Goal: Check status: Check status

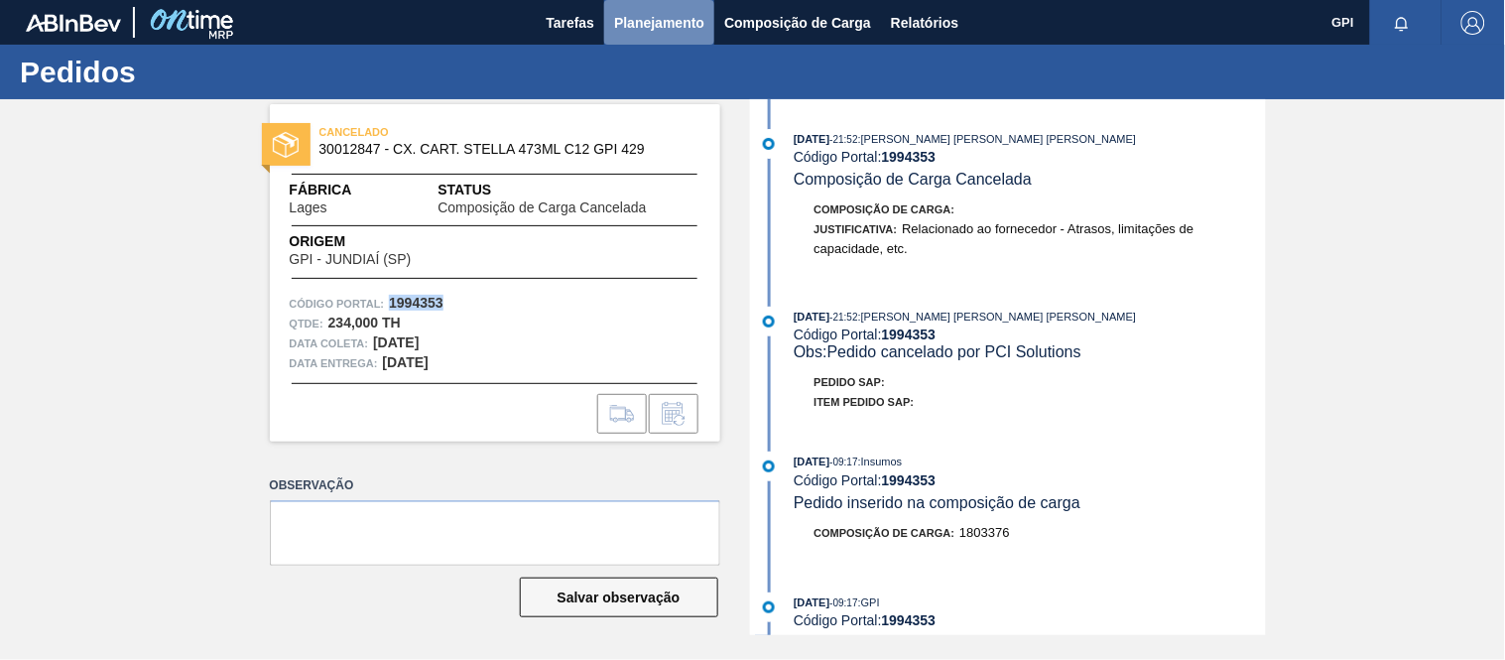
click at [638, 22] on span "Planejamento" at bounding box center [659, 23] width 90 height 24
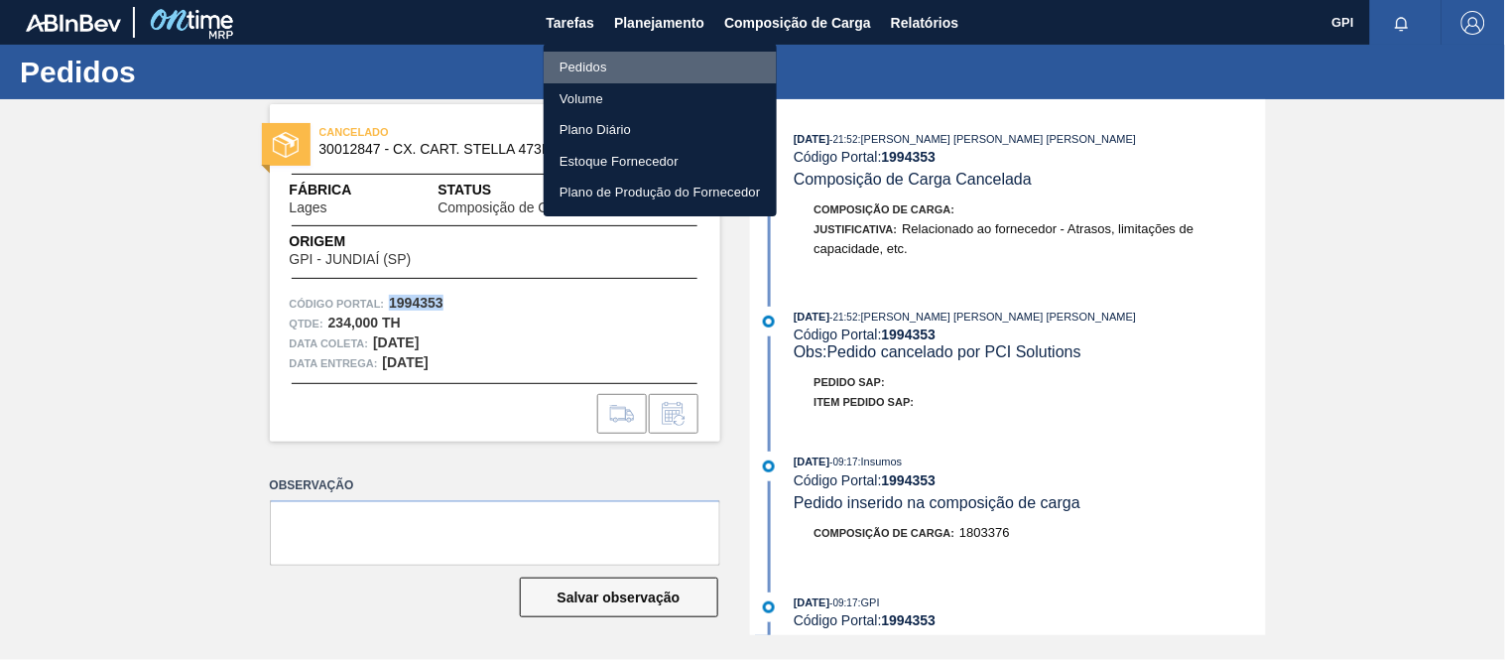
click at [567, 64] on li "Pedidos" at bounding box center [660, 68] width 233 height 32
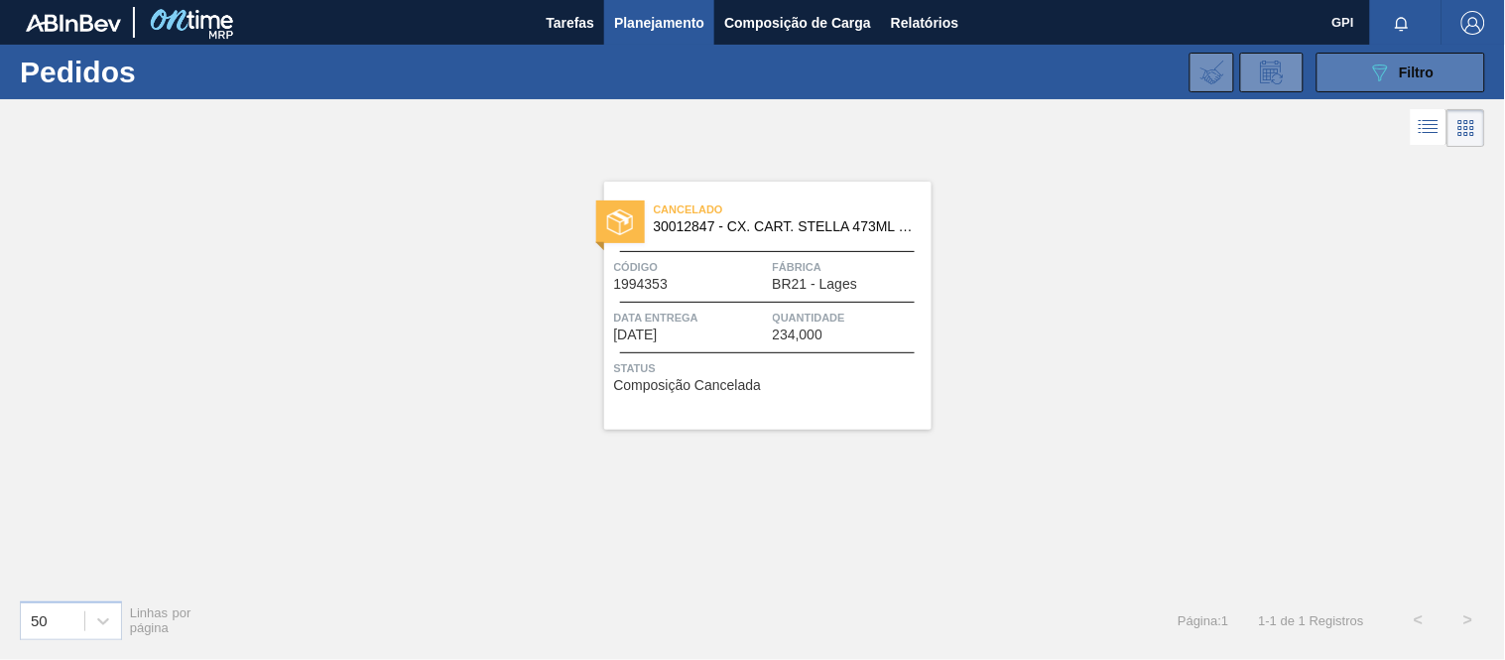
click at [1347, 70] on button "089F7B8B-B2A5-4AFE-B5C0-19BA573D28AC Filtro" at bounding box center [1401, 73] width 169 height 40
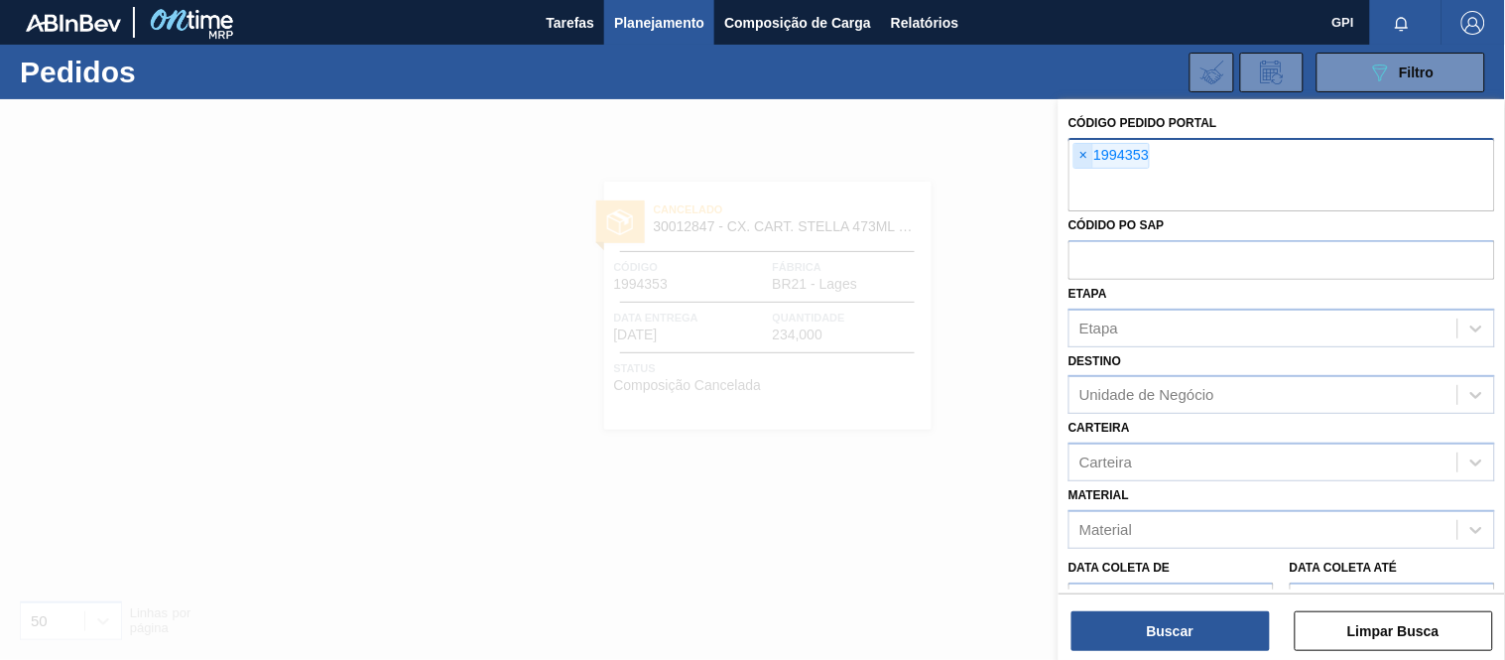
click at [1078, 147] on span "×" at bounding box center [1084, 156] width 19 height 24
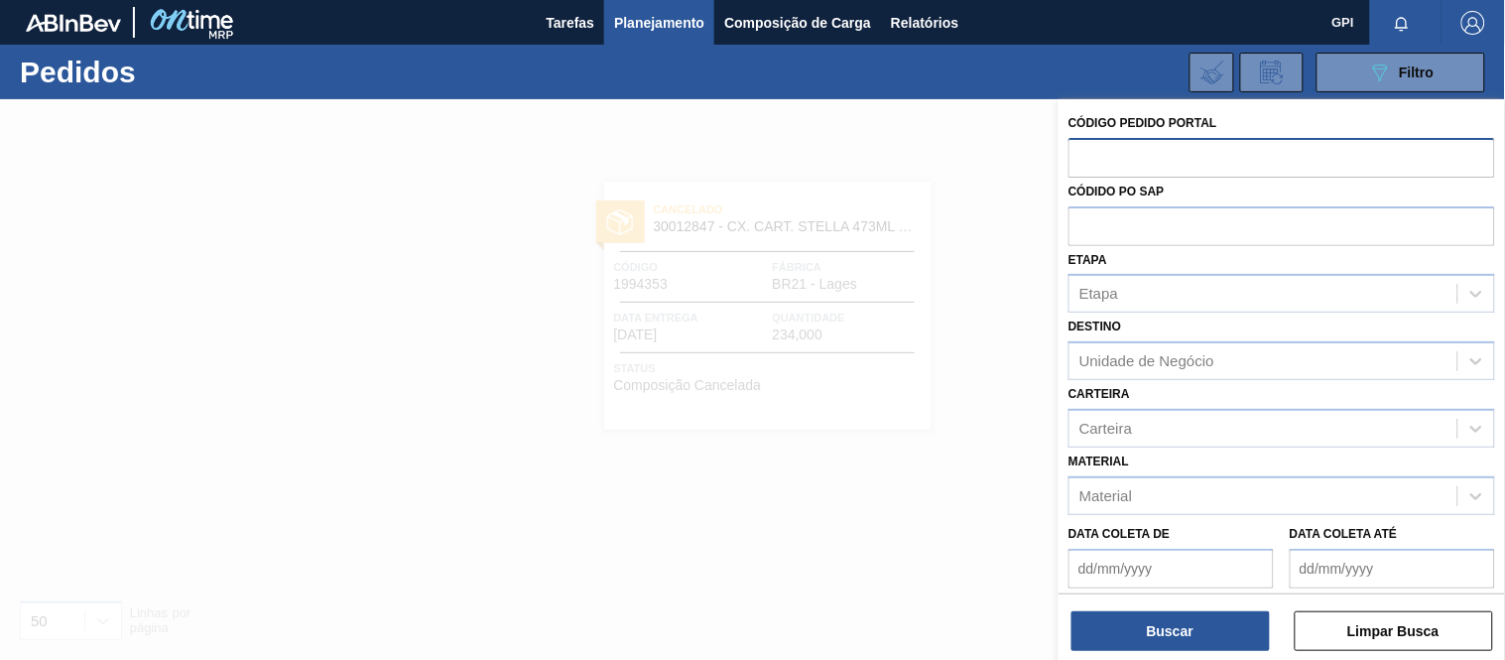
paste input "2032491"
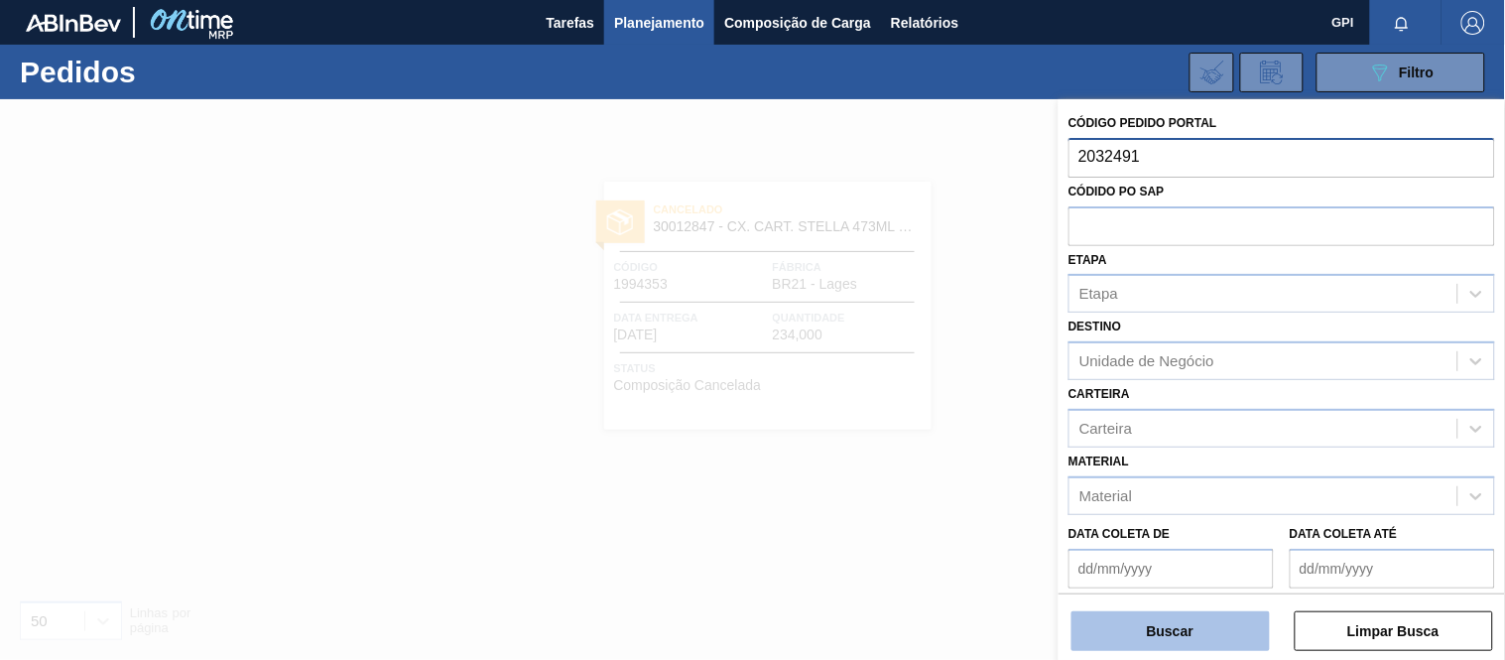
type input "2032491"
click at [1164, 629] on button "Buscar" at bounding box center [1171, 631] width 198 height 40
